Goal: Information Seeking & Learning: Get advice/opinions

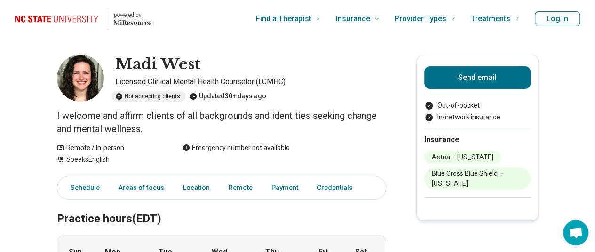
click at [68, 224] on h2 "Practice hours (EDT)" at bounding box center [221, 208] width 329 height 39
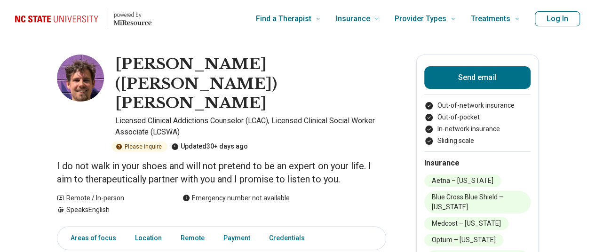
click at [74, 14] on img "Home page" at bounding box center [58, 19] width 87 height 14
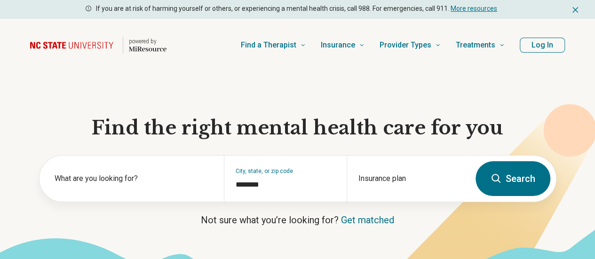
click at [544, 48] on button "Log In" at bounding box center [542, 45] width 45 height 15
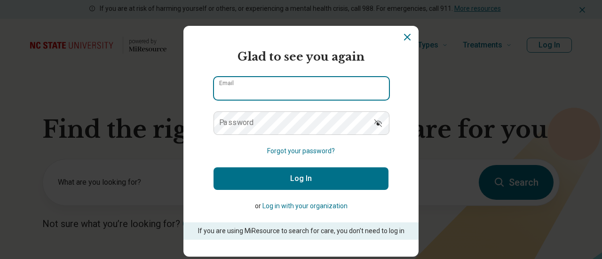
type input "**********"
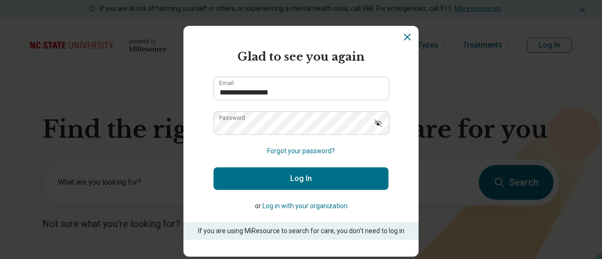
click at [330, 177] on button "Log In" at bounding box center [301, 178] width 175 height 23
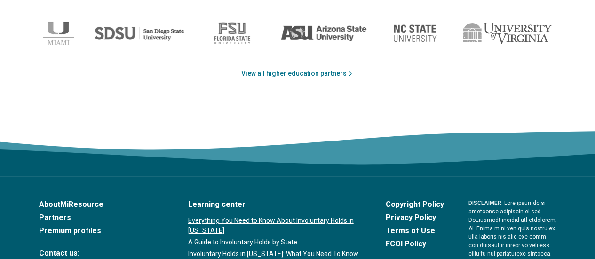
scroll to position [1551, 0]
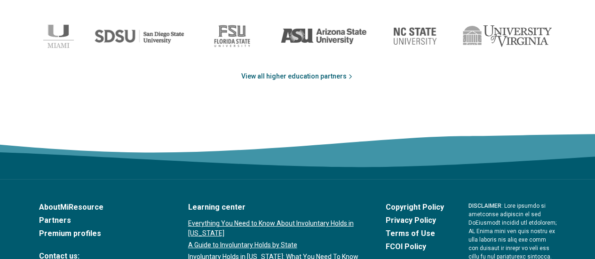
click at [331, 81] on link "View all higher education partners" at bounding box center [297, 76] width 113 height 10
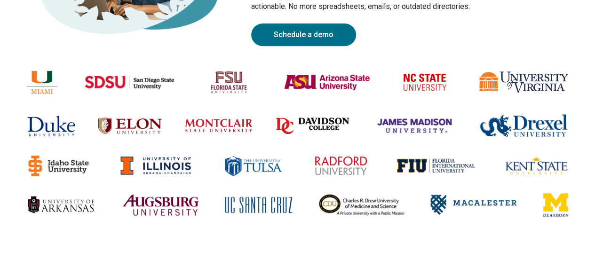
scroll to position [176, 0]
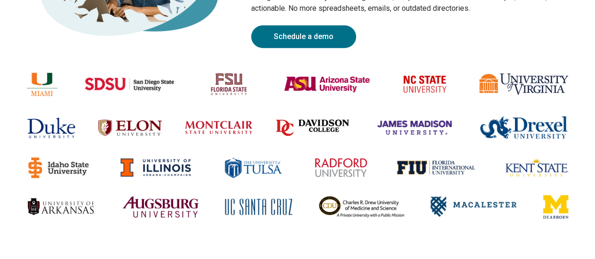
click at [135, 126] on img at bounding box center [129, 127] width 63 height 17
click at [512, 87] on img at bounding box center [523, 84] width 89 height 22
click at [307, 83] on img at bounding box center [327, 84] width 87 height 16
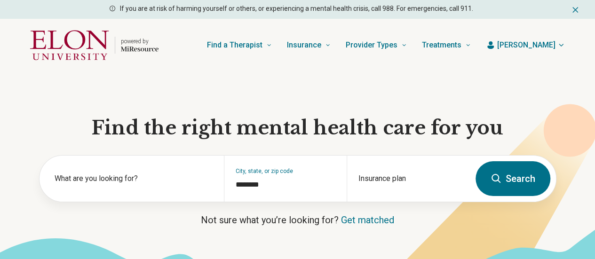
click at [135, 126] on h1 "Find the right mental health care for you" at bounding box center [297, 128] width 517 height 24
click at [510, 176] on button "Search" at bounding box center [512, 178] width 75 height 35
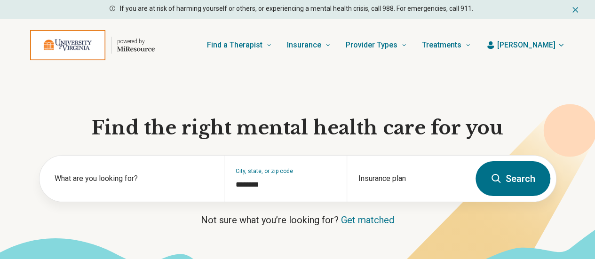
click at [514, 186] on button "Search" at bounding box center [512, 178] width 75 height 35
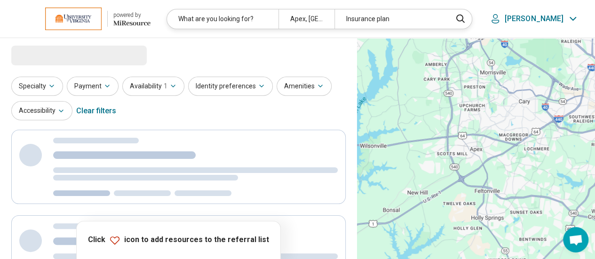
select select "***"
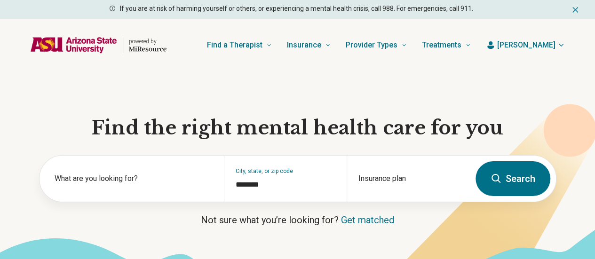
click at [506, 182] on button "Search" at bounding box center [512, 178] width 75 height 35
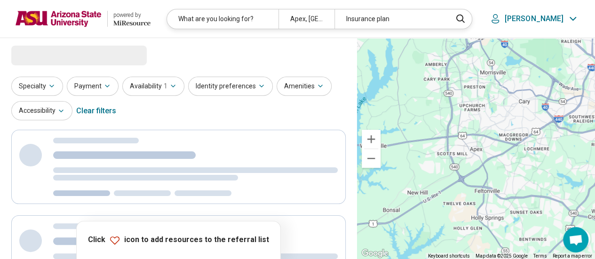
select select "***"
